Goal: Task Accomplishment & Management: Manage account settings

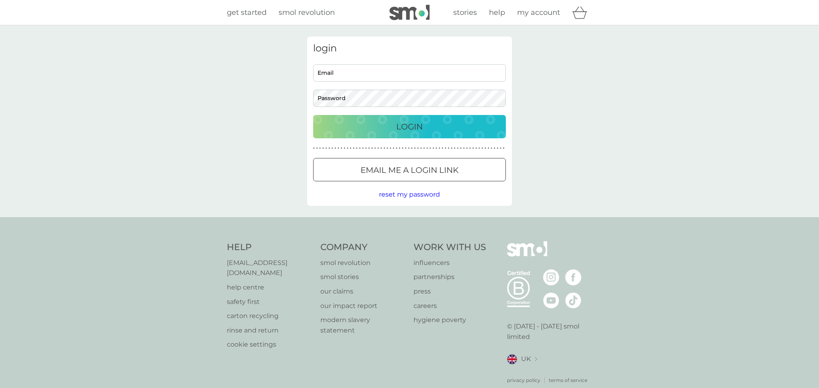
type input "[EMAIL_ADDRESS][DOMAIN_NAME]"
click at [405, 126] on p "Login" at bounding box center [409, 126] width 27 height 13
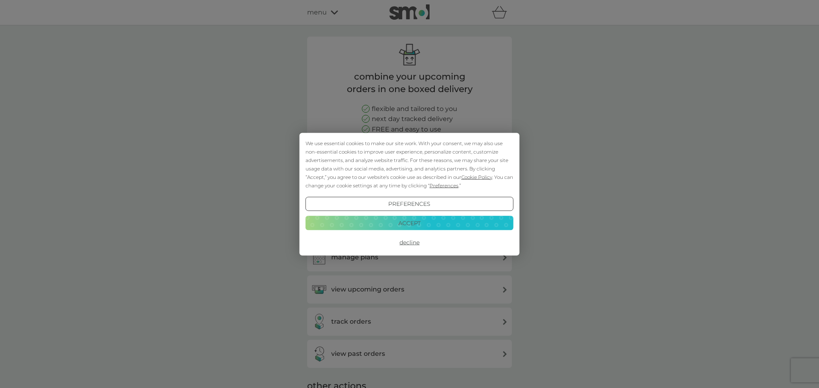
click at [411, 204] on button "Preferences" at bounding box center [410, 203] width 208 height 14
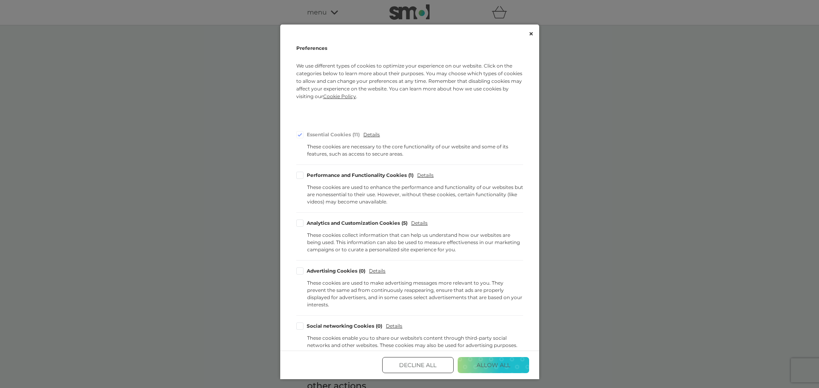
click at [434, 367] on button "Decline All" at bounding box center [417, 365] width 71 height 16
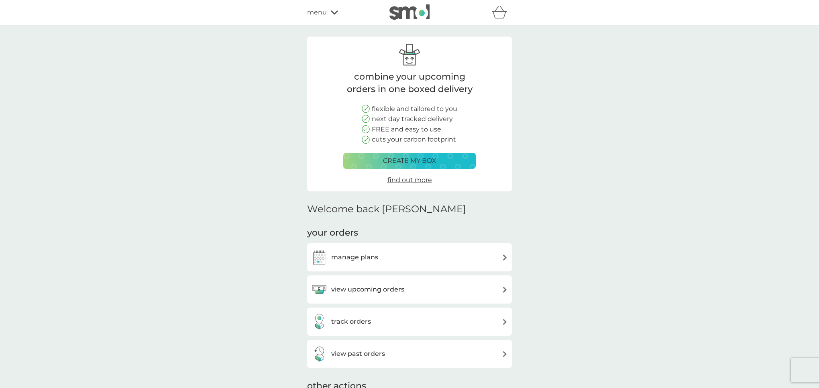
click at [322, 253] on img at bounding box center [319, 257] width 16 height 16
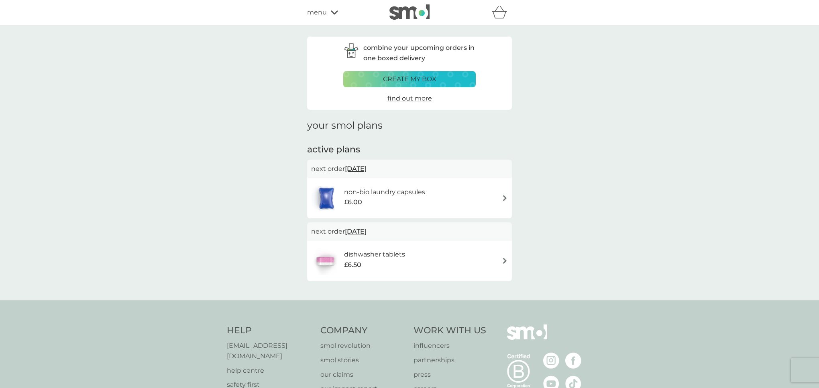
click at [402, 197] on div "£6.00" at bounding box center [384, 202] width 81 height 10
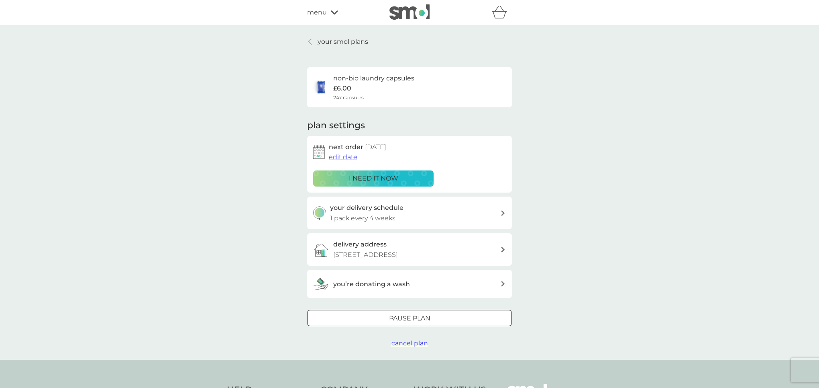
click at [331, 158] on span "edit date" at bounding box center [343, 157] width 29 height 8
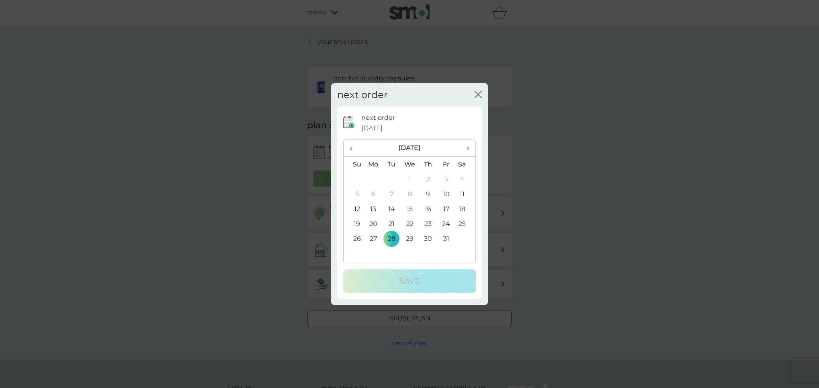
click at [468, 147] on span "›" at bounding box center [465, 147] width 8 height 17
click at [445, 237] on td "28" at bounding box center [446, 238] width 18 height 15
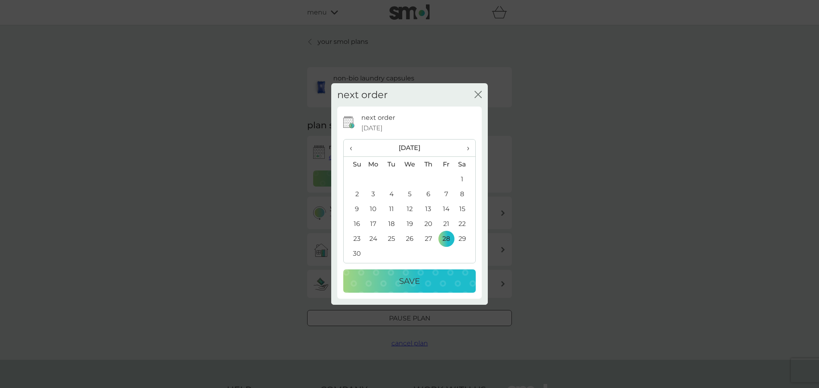
click at [408, 283] on p "Save" at bounding box center [409, 280] width 21 height 13
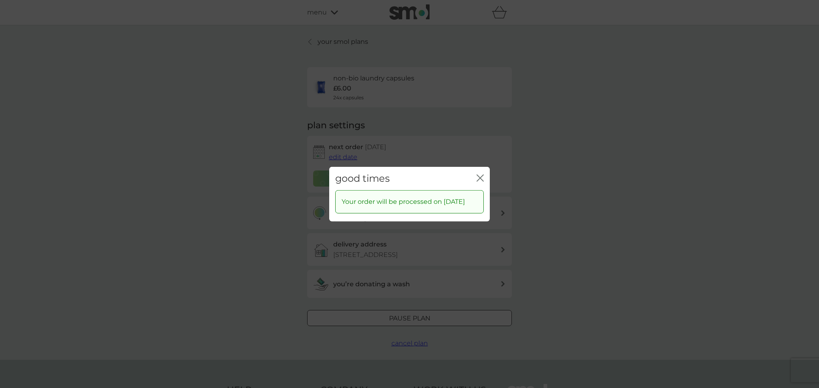
click at [482, 174] on icon "close" at bounding box center [480, 177] width 7 height 7
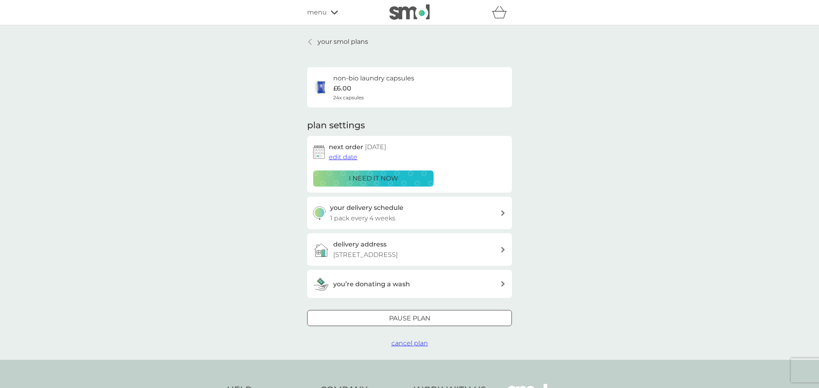
click at [376, 218] on p "1 pack every 4 weeks" at bounding box center [362, 218] width 65 height 10
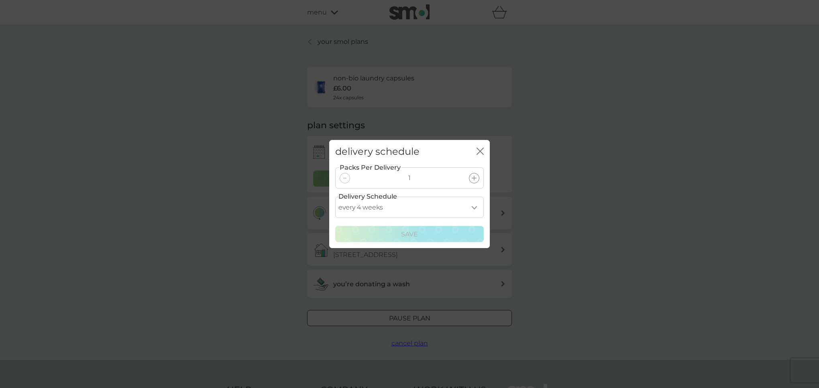
click at [476, 206] on select "every 1 week every 2 weeks every 3 weeks every 4 weeks every 5 weeks every 6 we…" at bounding box center [409, 206] width 149 height 21
select select "35"
click at [409, 234] on p "Save" at bounding box center [409, 234] width 17 height 10
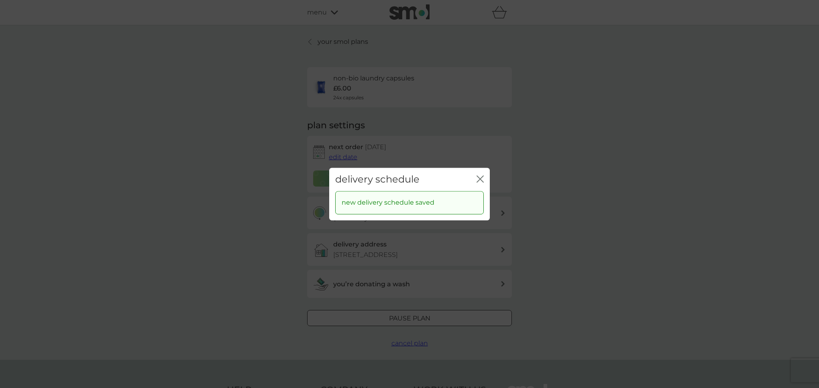
drag, startPoint x: 482, startPoint y: 180, endPoint x: 453, endPoint y: 177, distance: 29.1
click at [482, 180] on icon "close" at bounding box center [480, 178] width 7 height 7
